Goal: Ask a question

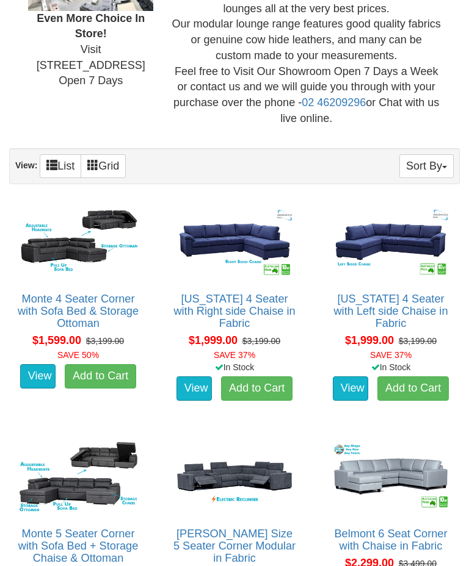
scroll to position [453, 0]
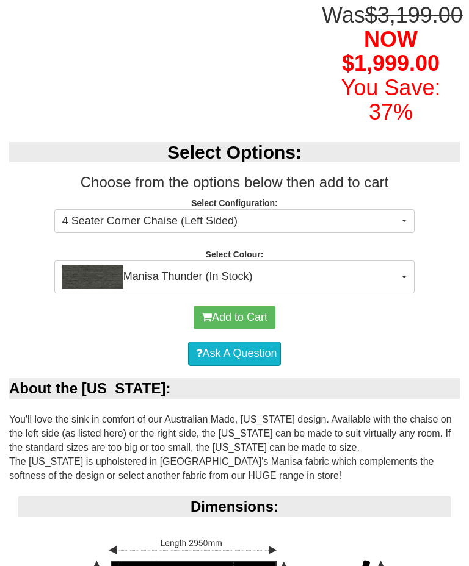
scroll to position [337, 0]
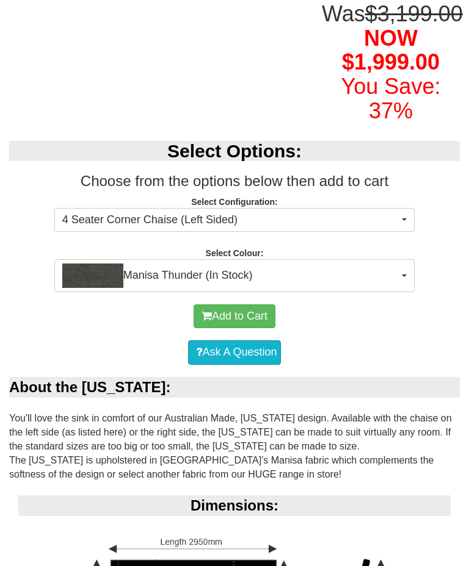
click at [403, 233] on button "4 Seater Corner Chaise (Left Sided)" at bounding box center [234, 220] width 360 height 24
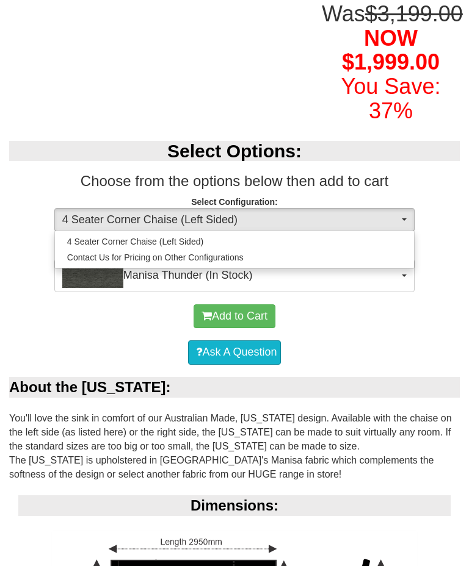
click at [406, 242] on div at bounding box center [234, 283] width 469 height 566
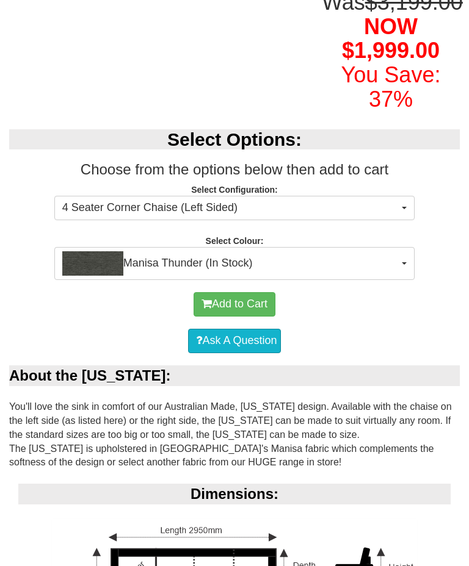
scroll to position [347, 0]
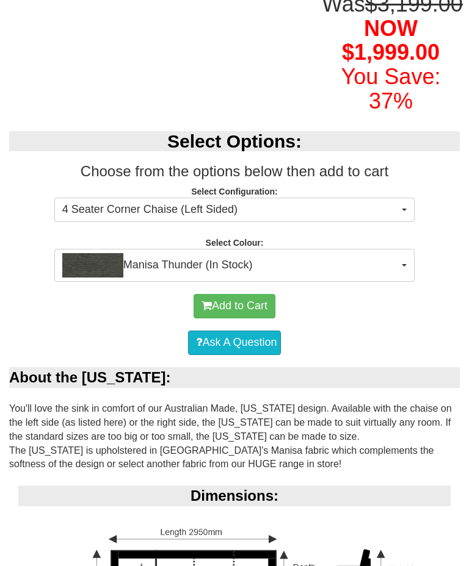
click at [404, 211] on span "button" at bounding box center [404, 210] width 5 height 2
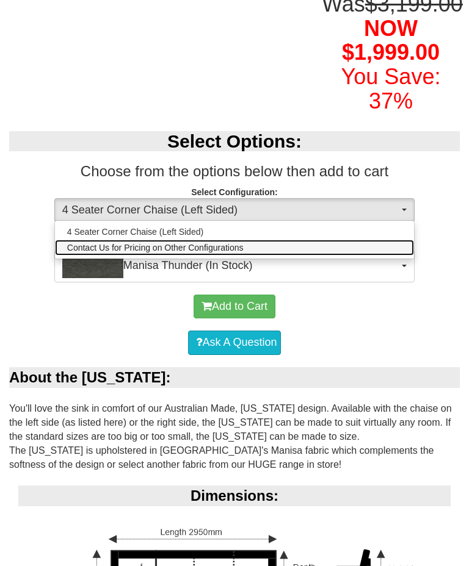
click at [199, 254] on span "Contact Us for Pricing on Other Configurations" at bounding box center [155, 248] width 176 height 12
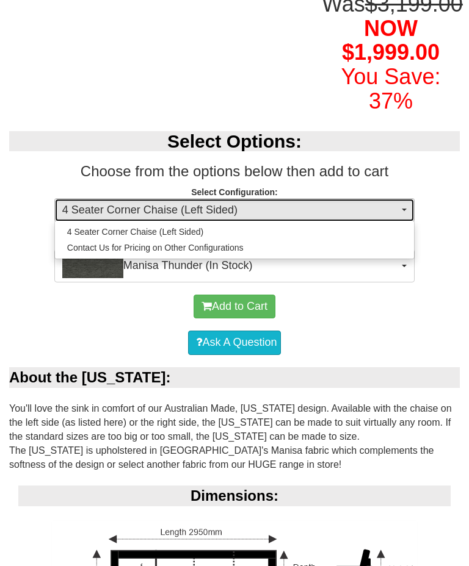
select select "1628"
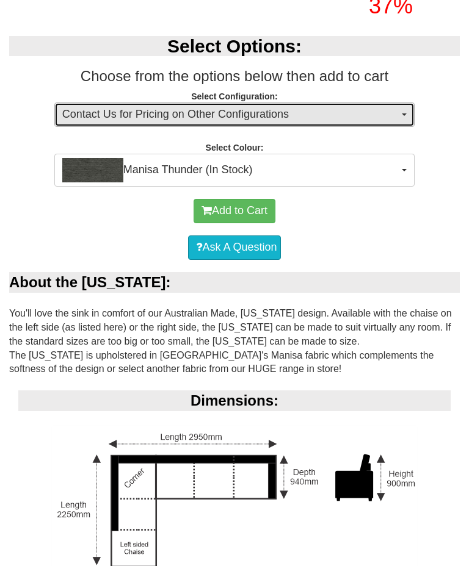
scroll to position [425, 0]
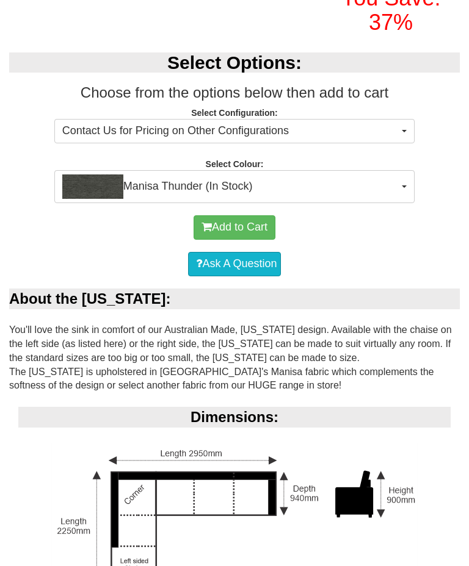
click at [394, 199] on span "Manisa Thunder (In Stock)" at bounding box center [230, 187] width 336 height 24
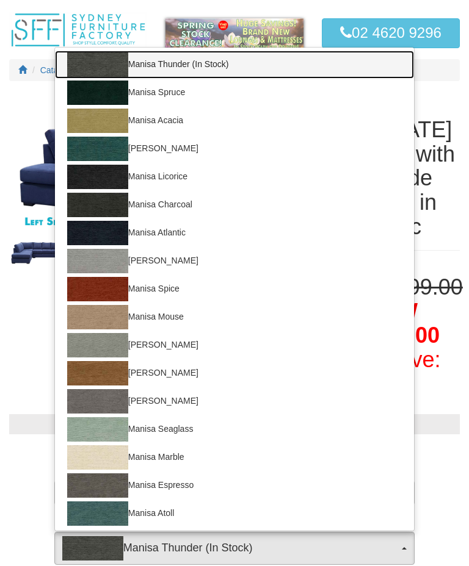
scroll to position [62, 0]
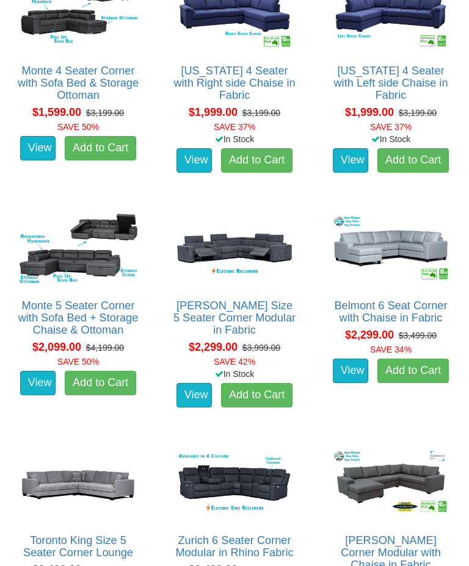
scroll to position [682, 0]
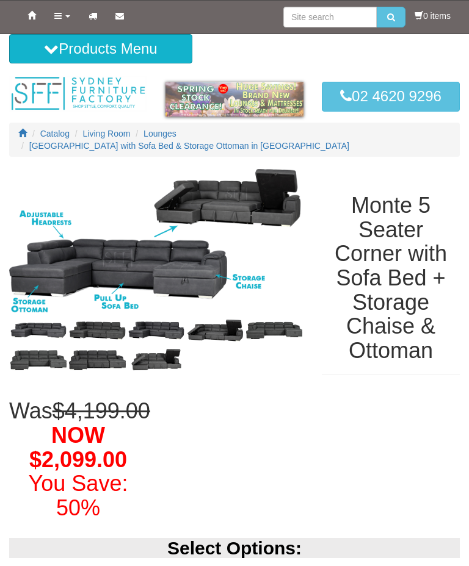
click at [106, 318] on img at bounding box center [97, 330] width 59 height 29
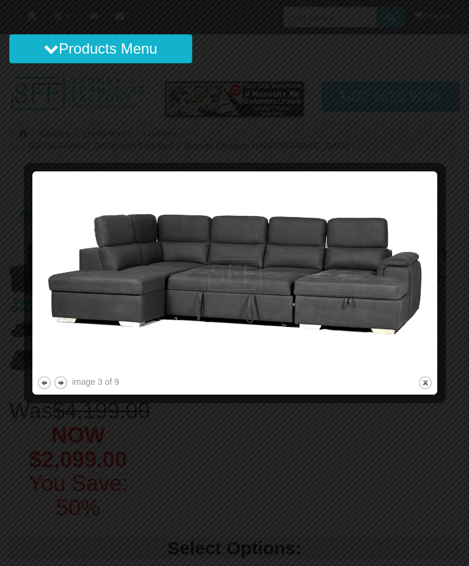
scroll to position [-4, 0]
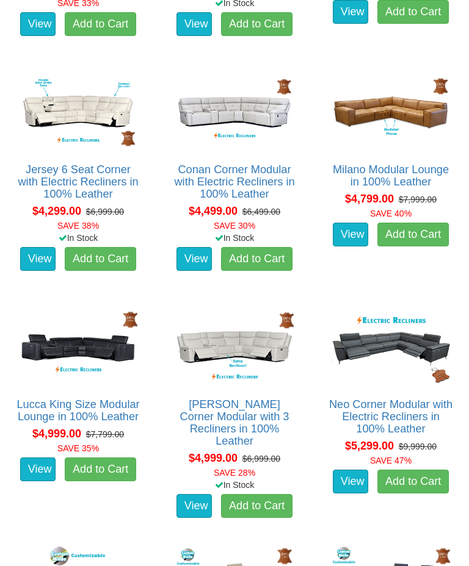
scroll to position [2658, 0]
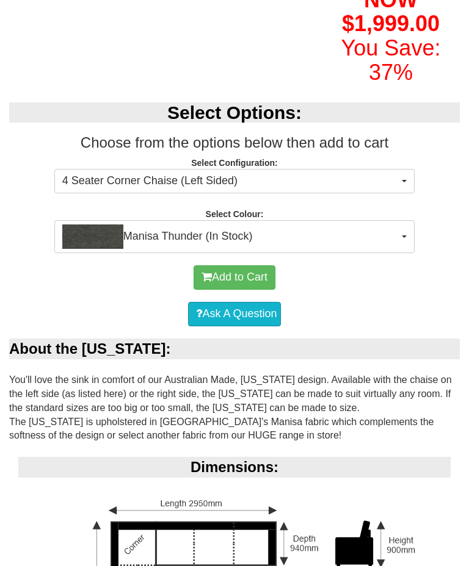
scroll to position [376, 0]
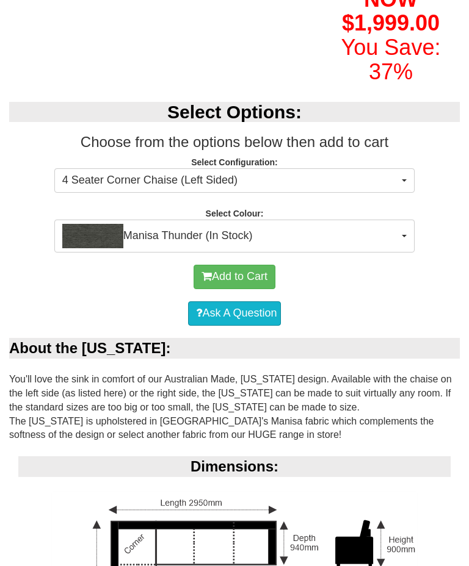
click at [404, 253] on button "Manisa Thunder (In Stock)" at bounding box center [234, 236] width 360 height 33
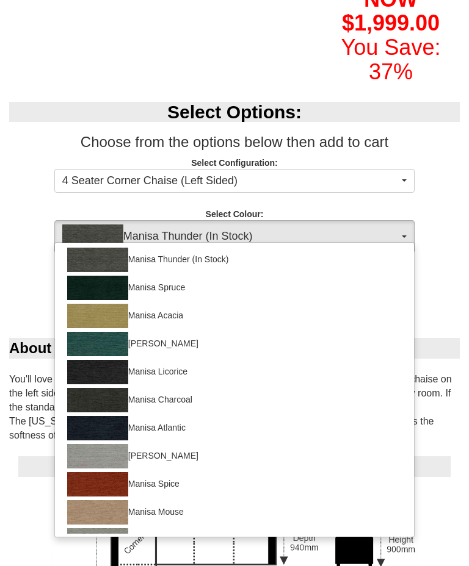
click at [400, 256] on div at bounding box center [234, 283] width 469 height 566
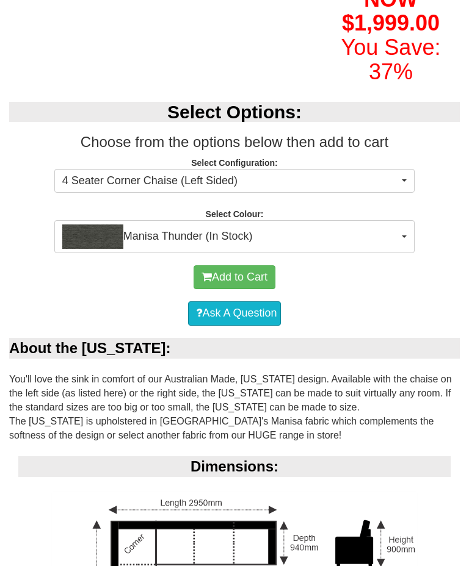
click at [399, 193] on button "4 Seater Corner Chaise (Left Sided)" at bounding box center [234, 181] width 360 height 24
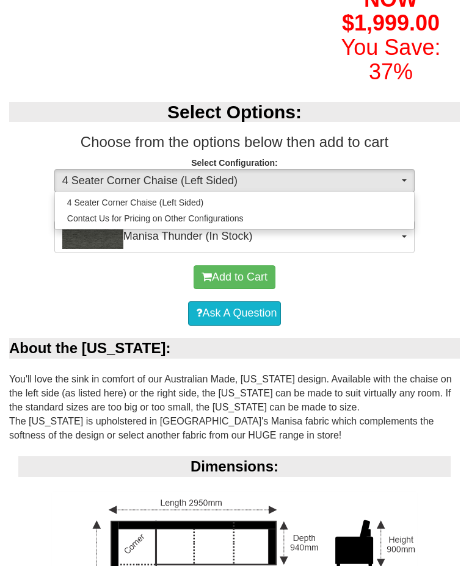
click at [405, 203] on div at bounding box center [234, 283] width 469 height 566
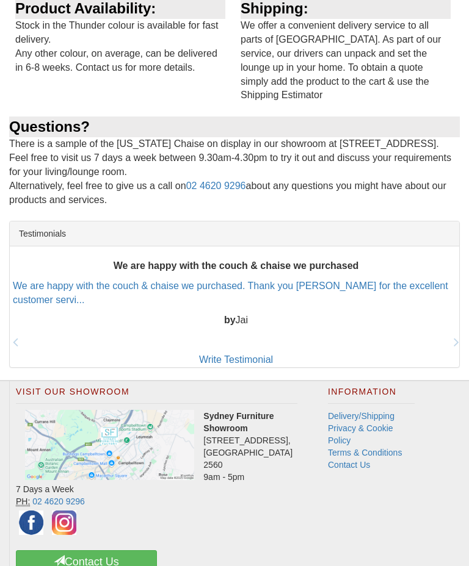
scroll to position [1715, 0]
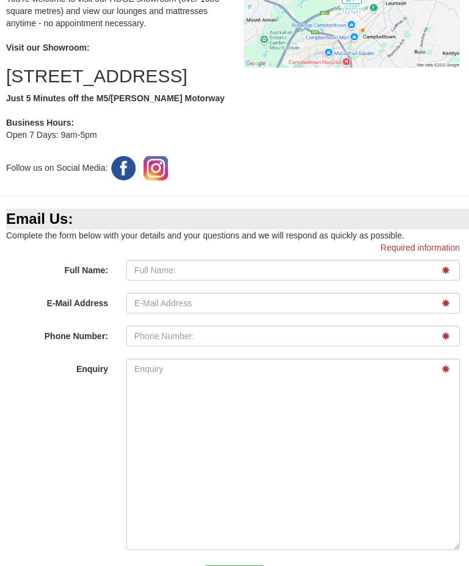
scroll to position [367, 0]
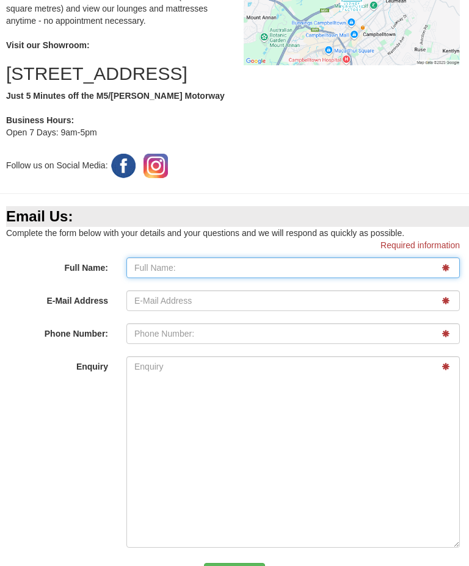
click at [170, 278] on input "Full Name:" at bounding box center [292, 268] width 333 height 21
type input "Alec"
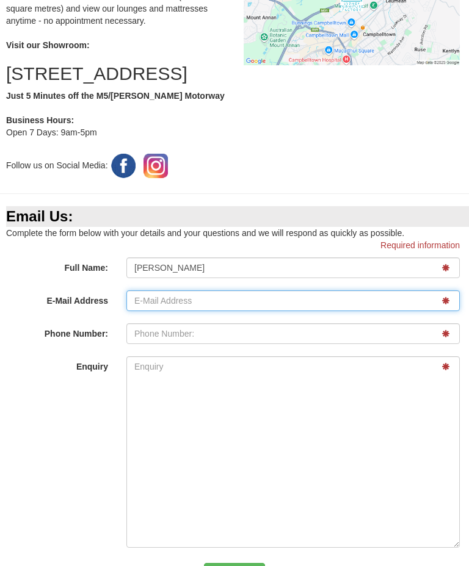
click at [163, 311] on input "E-Mail Address" at bounding box center [292, 300] width 333 height 21
type input "alec2004vz@gmail.com"
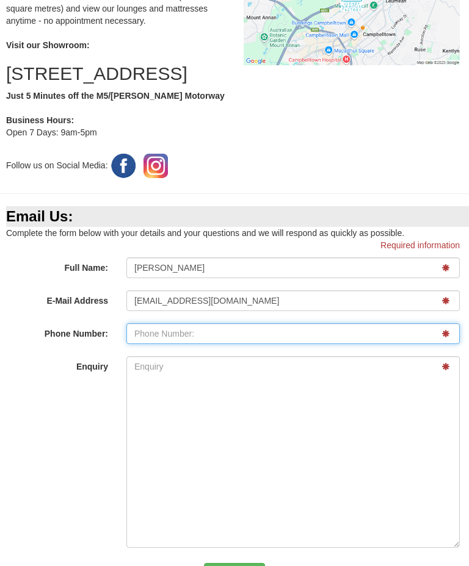
click at [179, 344] on input "E-Mail Address" at bounding box center [292, 333] width 333 height 21
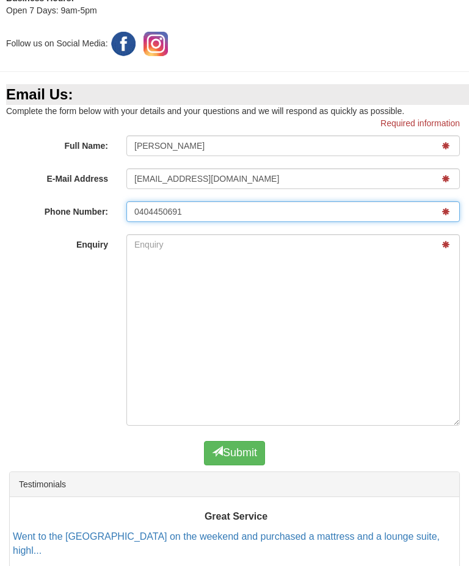
scroll to position [498, 0]
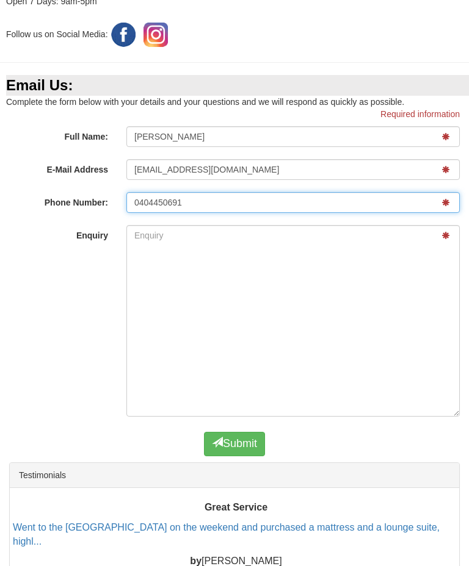
type input "0404450691"
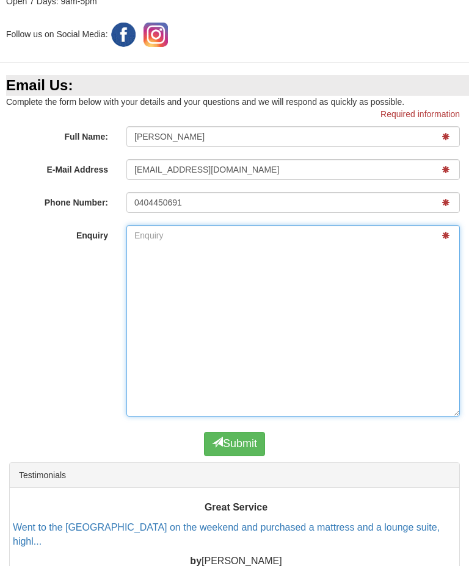
click at [159, 264] on textarea "Enquiry" at bounding box center [292, 321] width 333 height 192
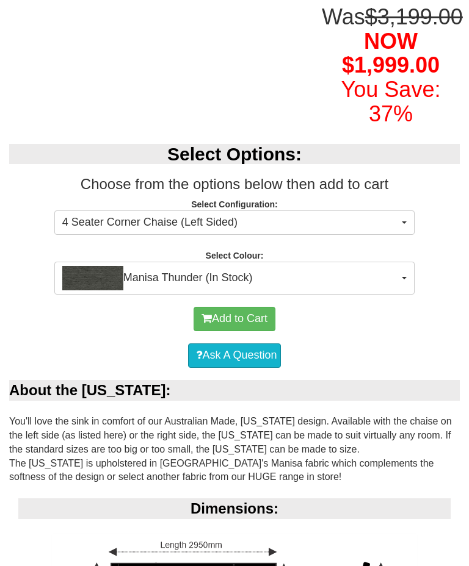
scroll to position [339, 0]
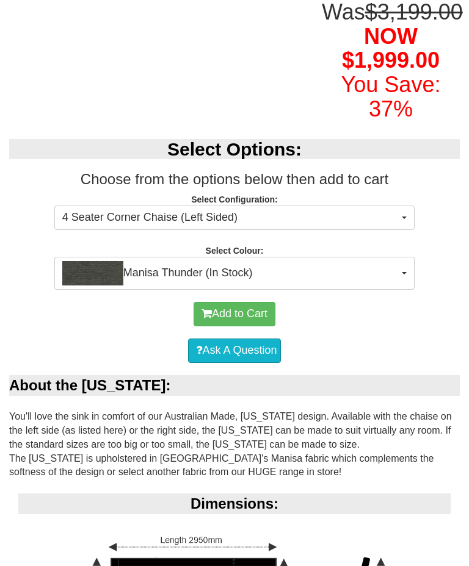
click at [398, 226] on span "4 Seater Corner Chaise (Left Sided)" at bounding box center [230, 218] width 336 height 16
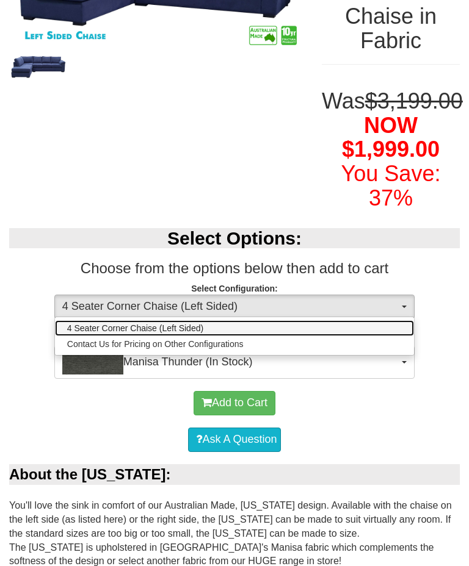
scroll to position [253, 0]
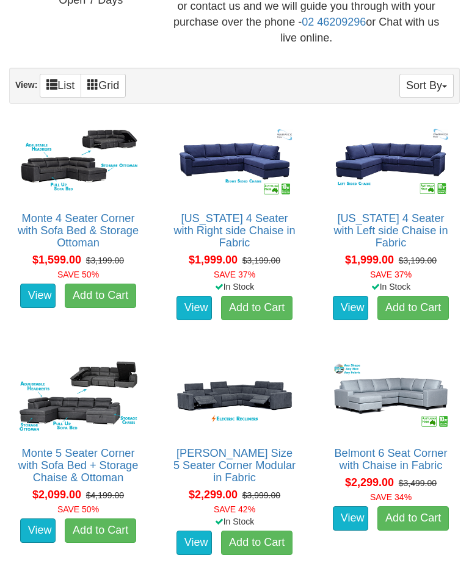
scroll to position [537, 0]
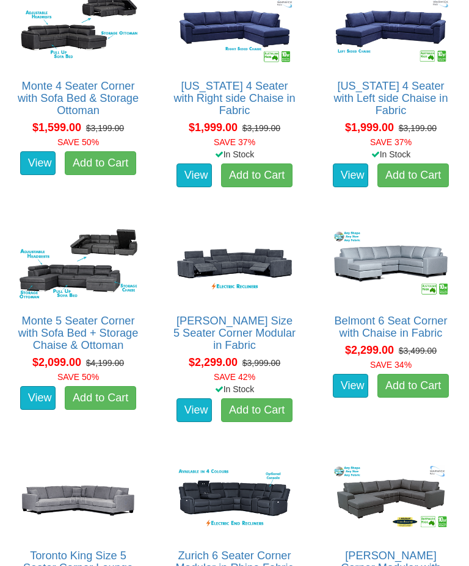
scroll to position [665, 0]
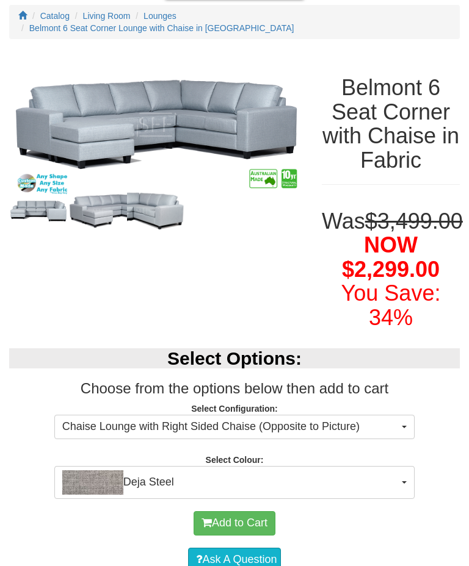
scroll to position [44, 0]
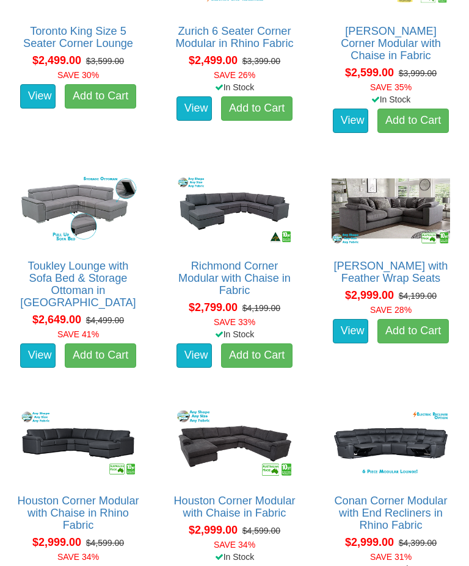
scroll to position [1194, 0]
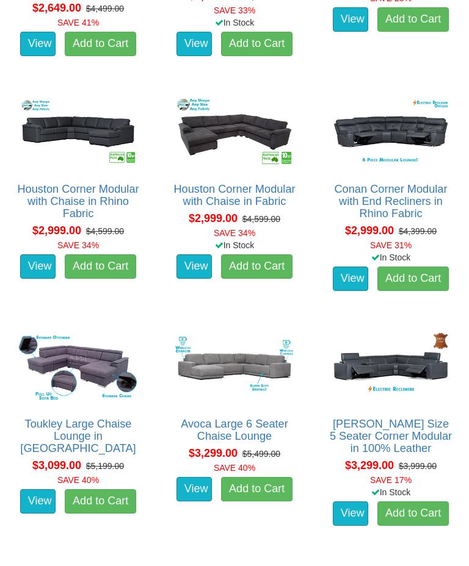
scroll to position [1584, 0]
